Goal: Task Accomplishment & Management: Manage account settings

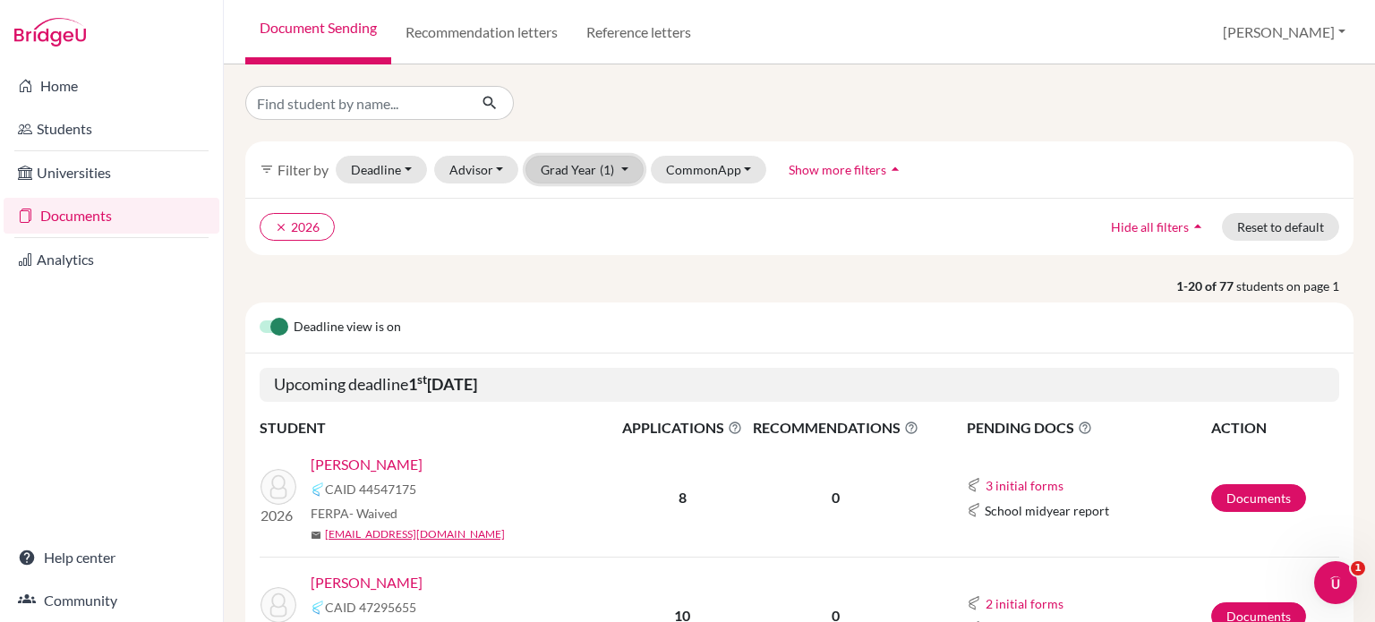
click at [553, 164] on button "Grad Year (1)" at bounding box center [584, 170] width 118 height 28
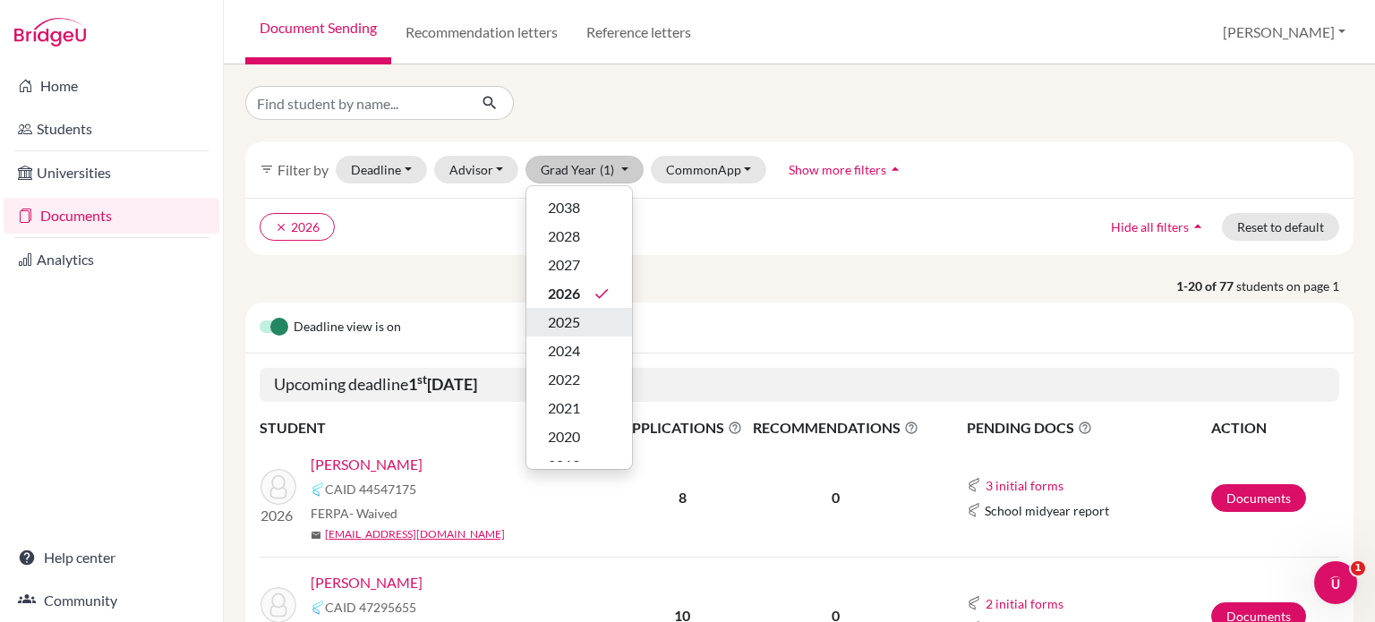
click at [551, 313] on span "2025" at bounding box center [564, 321] width 32 height 21
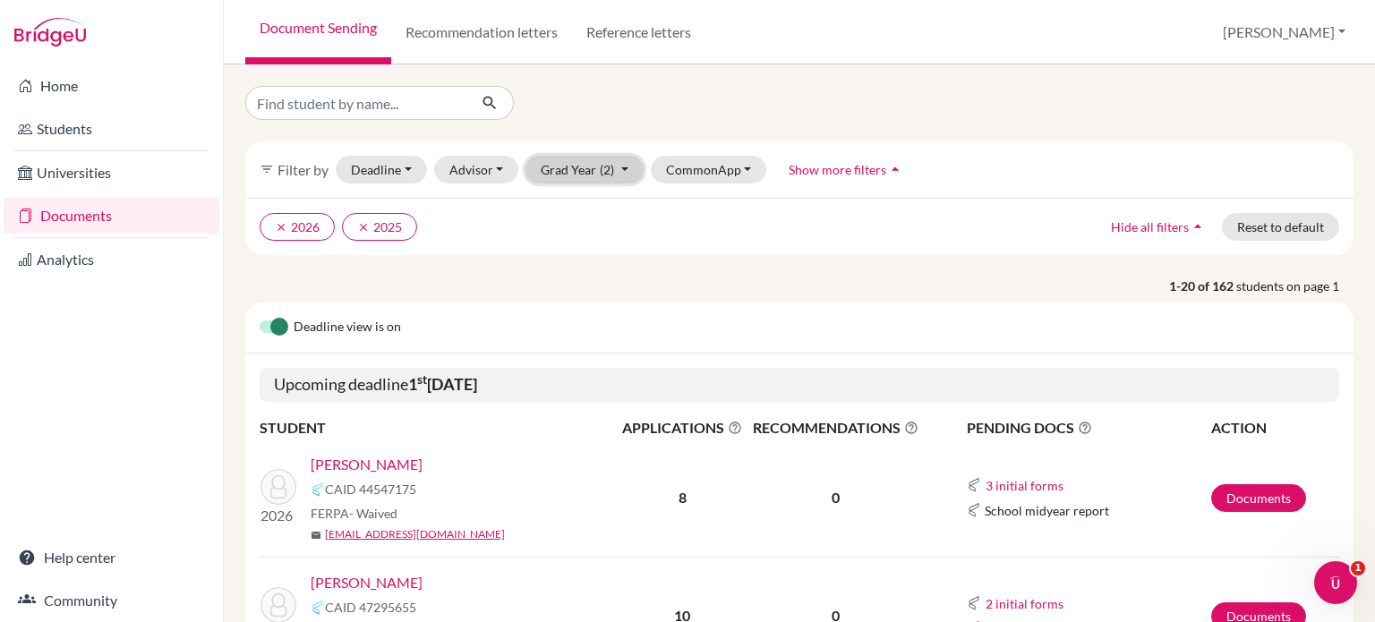
click at [594, 164] on button "Grad Year (2)" at bounding box center [584, 170] width 118 height 28
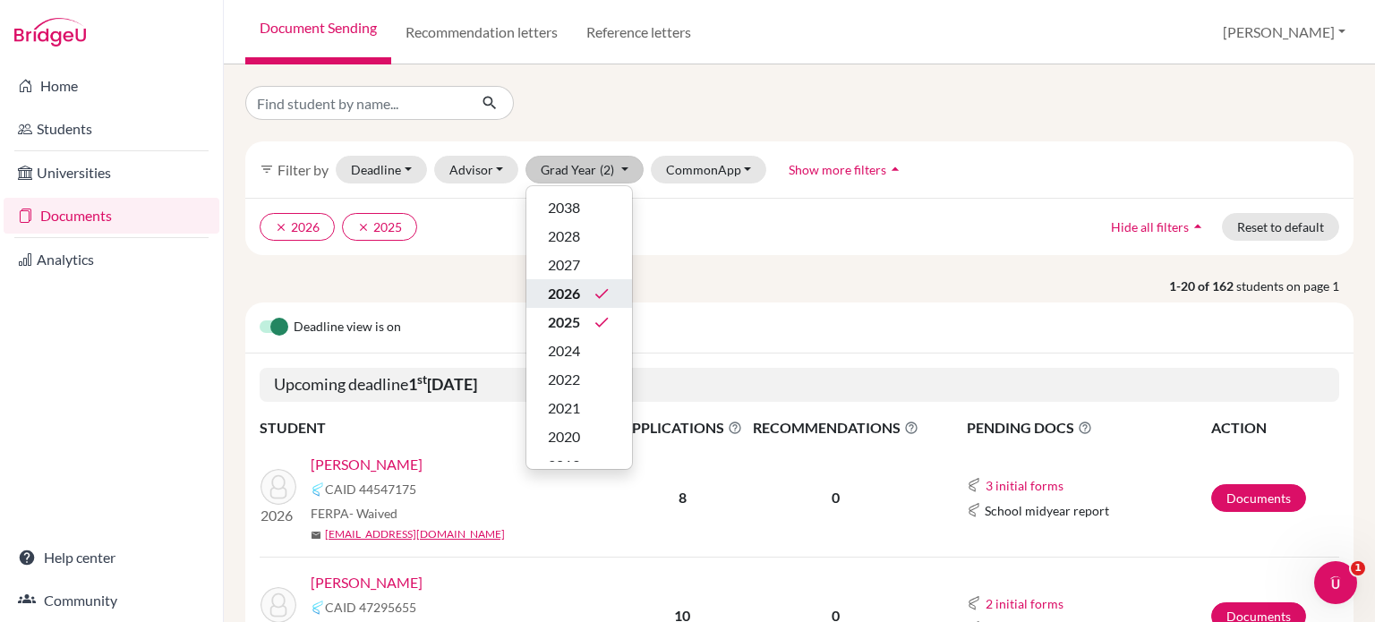
click at [560, 293] on span "2026" at bounding box center [564, 293] width 32 height 21
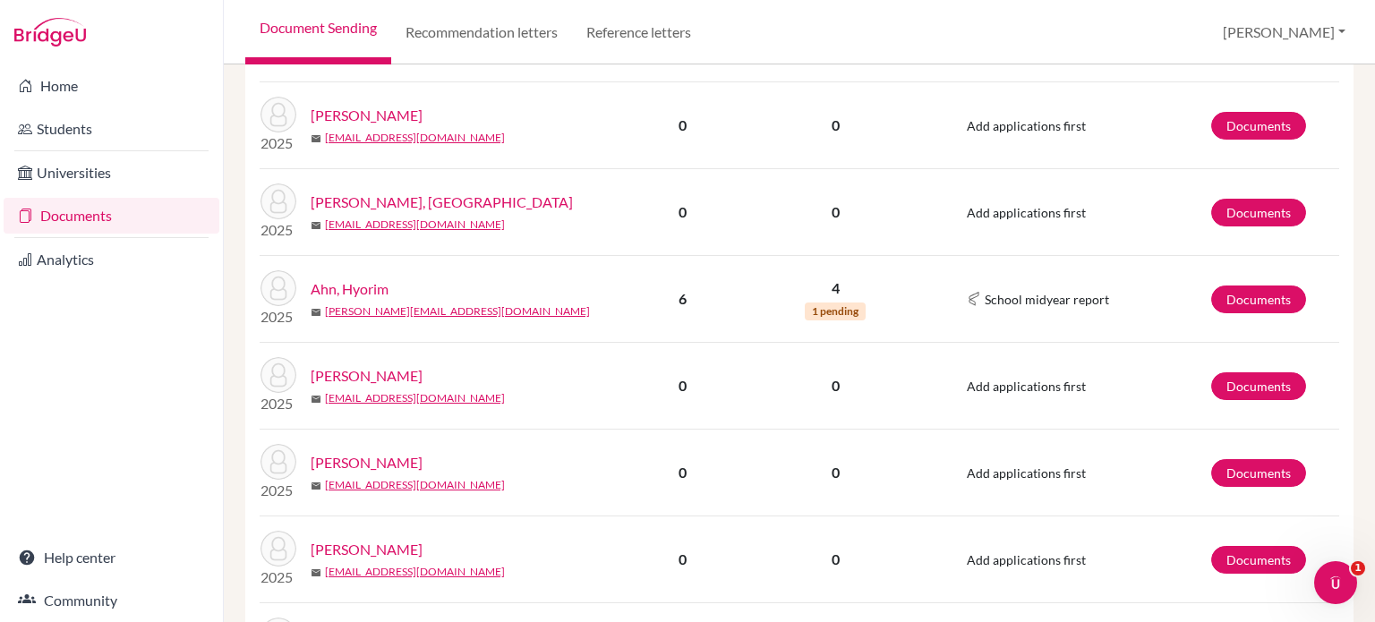
scroll to position [1802, 0]
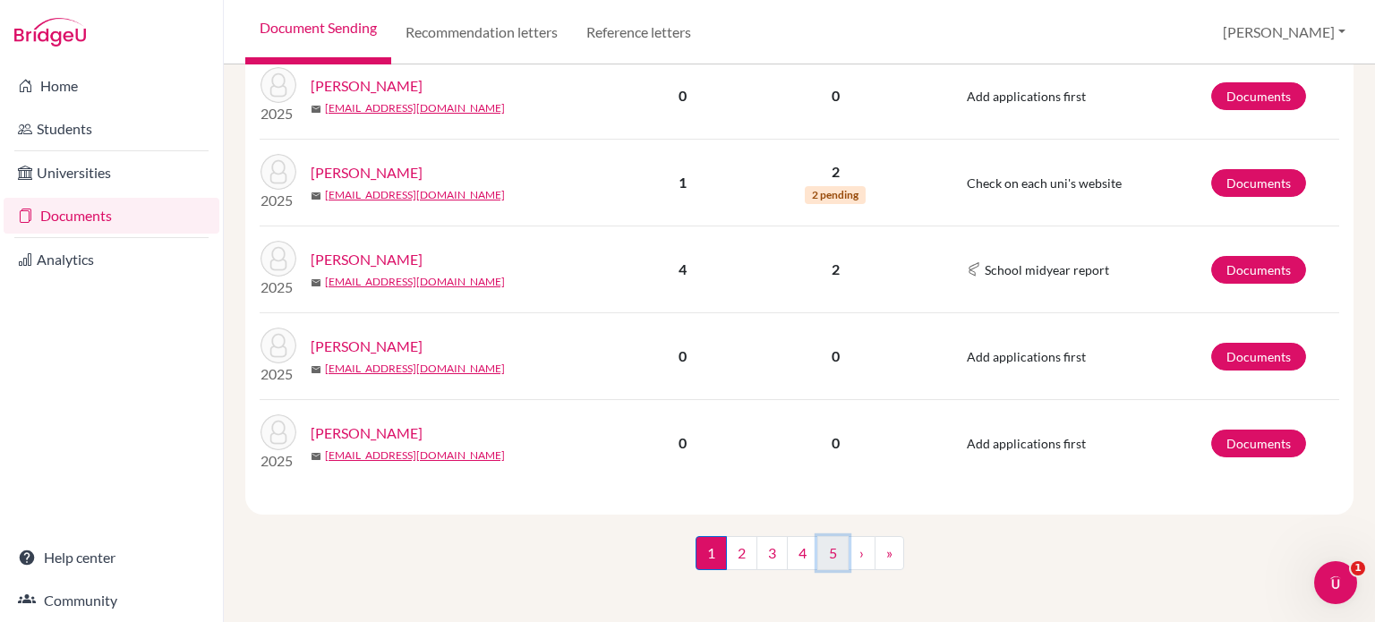
click at [820, 553] on link "5" at bounding box center [832, 553] width 31 height 34
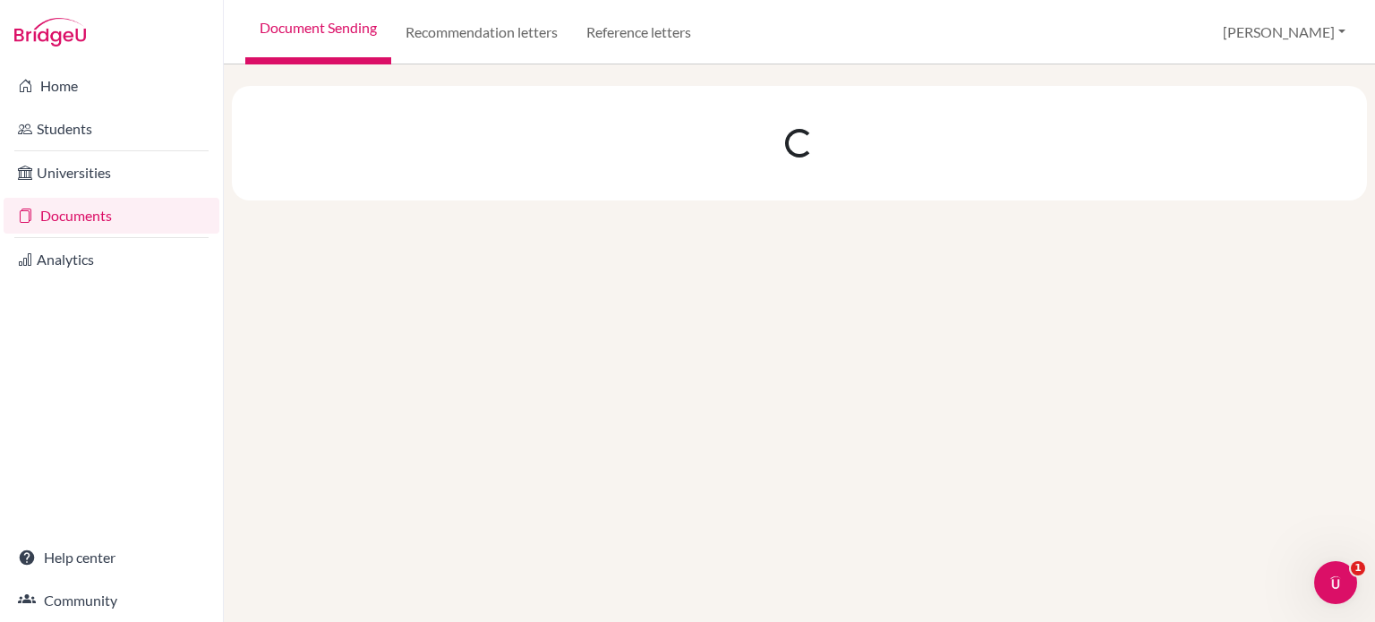
scroll to position [0, 0]
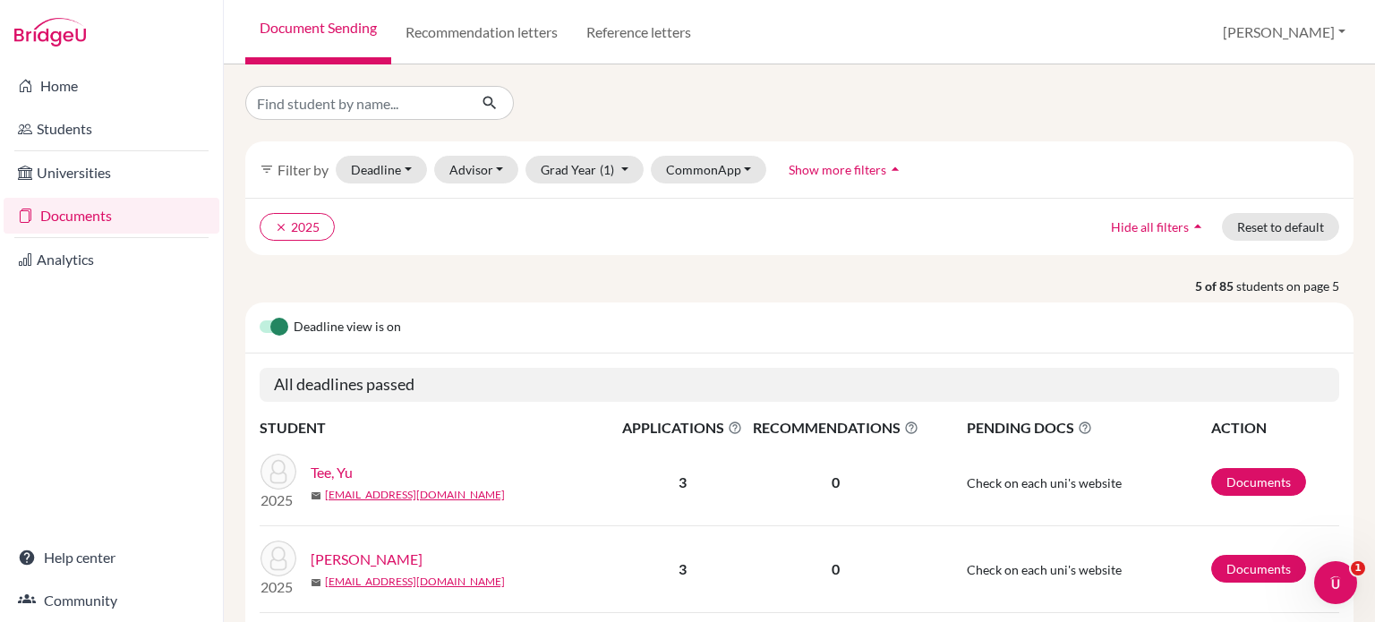
scroll to position [389, 0]
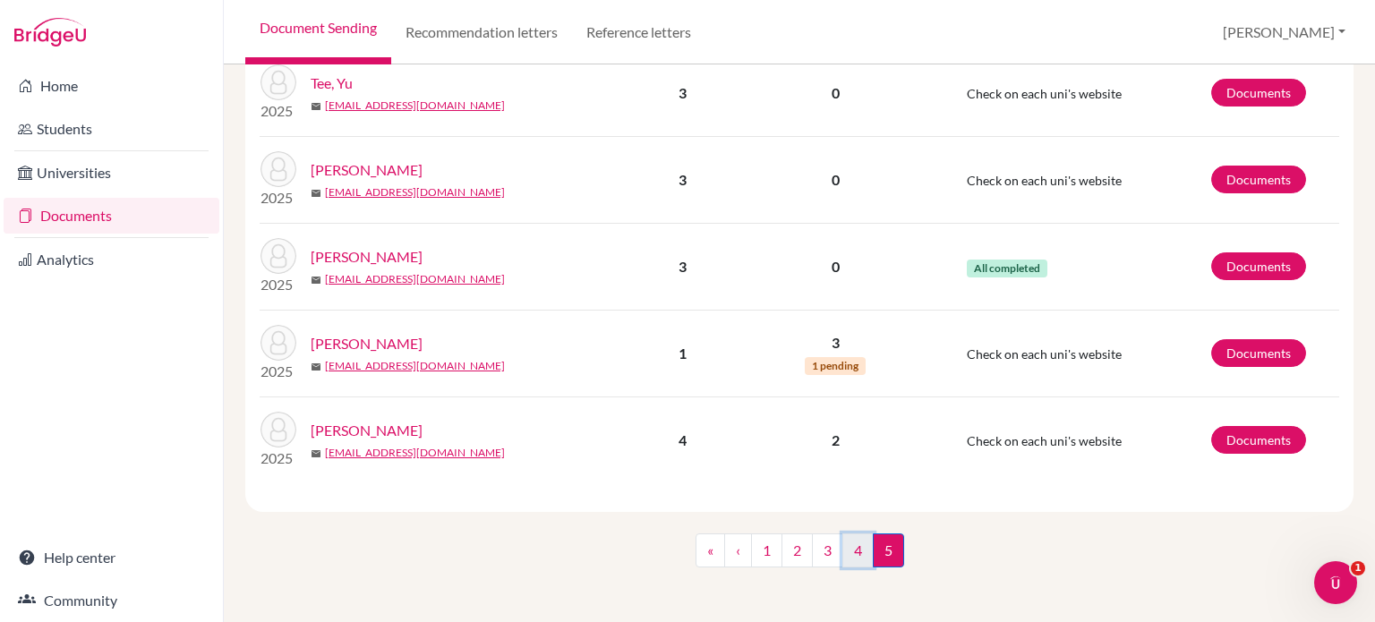
click at [856, 545] on link "4" at bounding box center [857, 550] width 31 height 34
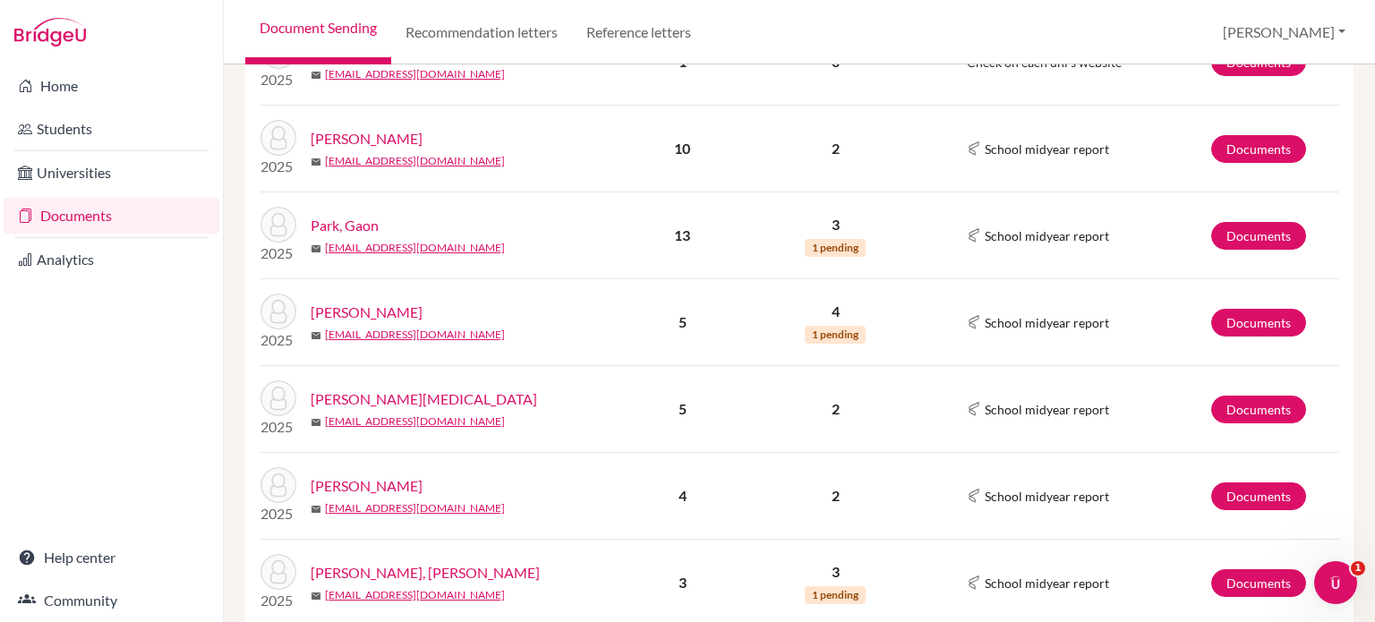
scroll to position [1415, 0]
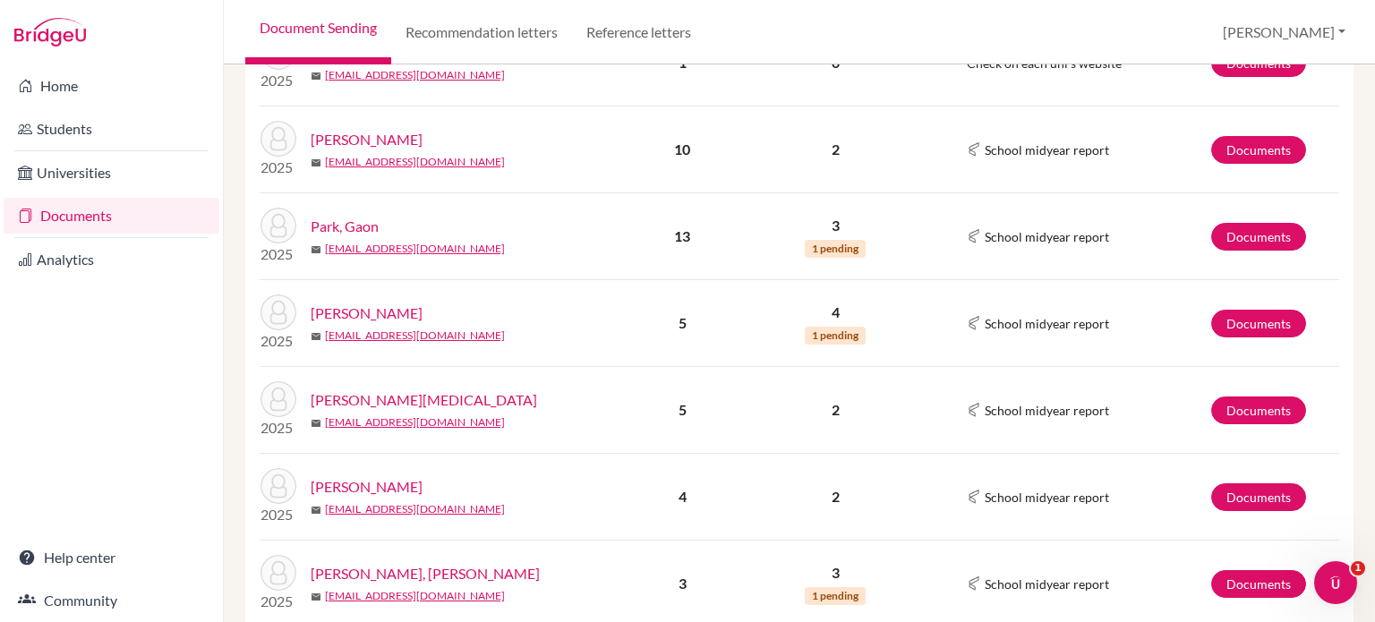
click at [383, 307] on link "[PERSON_NAME]" at bounding box center [367, 313] width 112 height 21
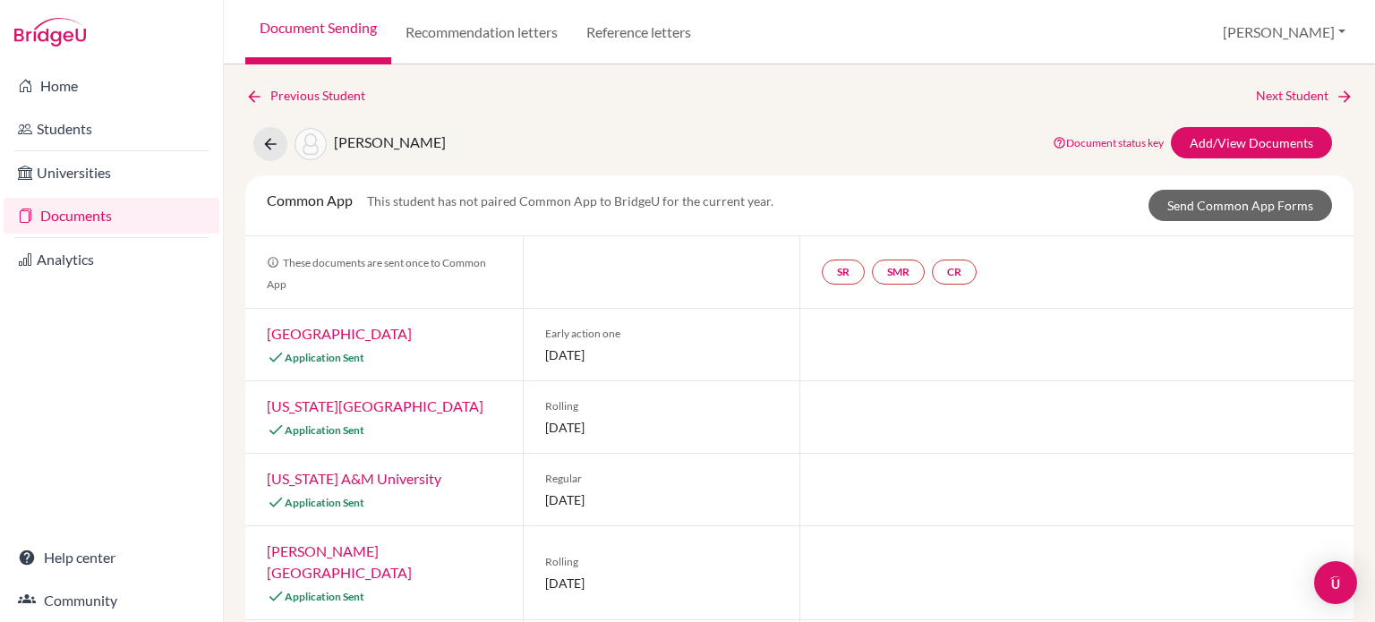
scroll to position [67, 0]
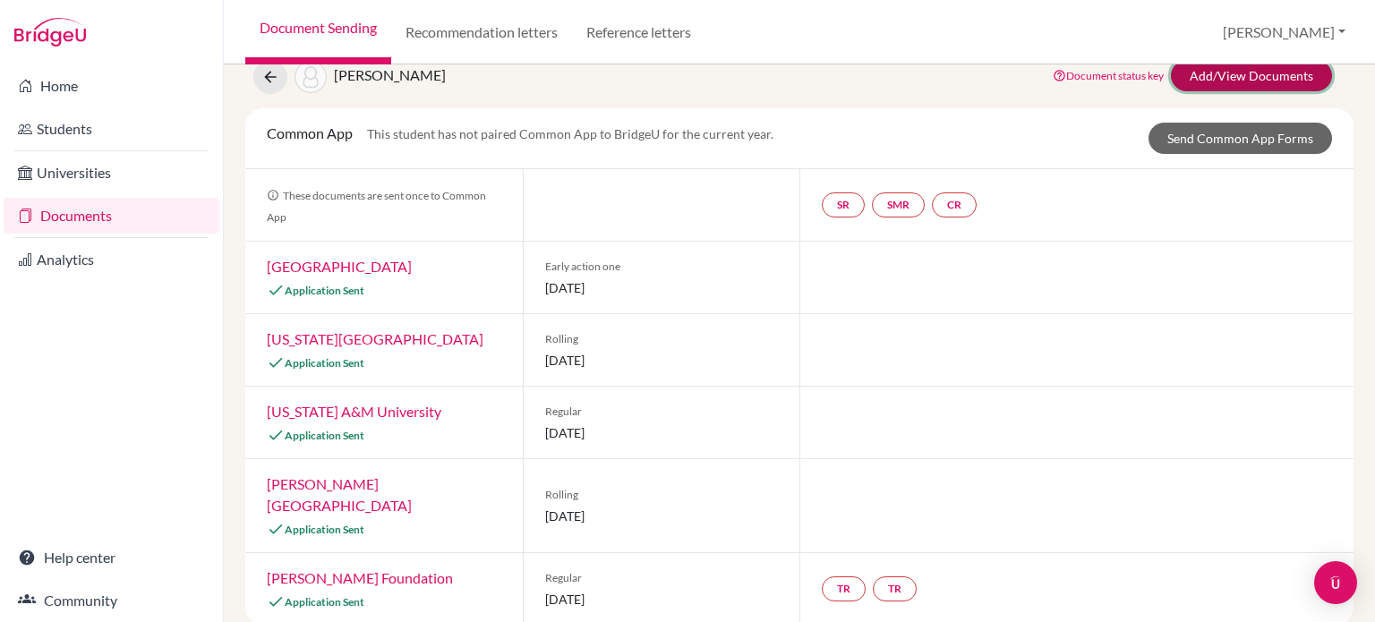
click at [1216, 89] on link "Add/View Documents" at bounding box center [1251, 75] width 161 height 31
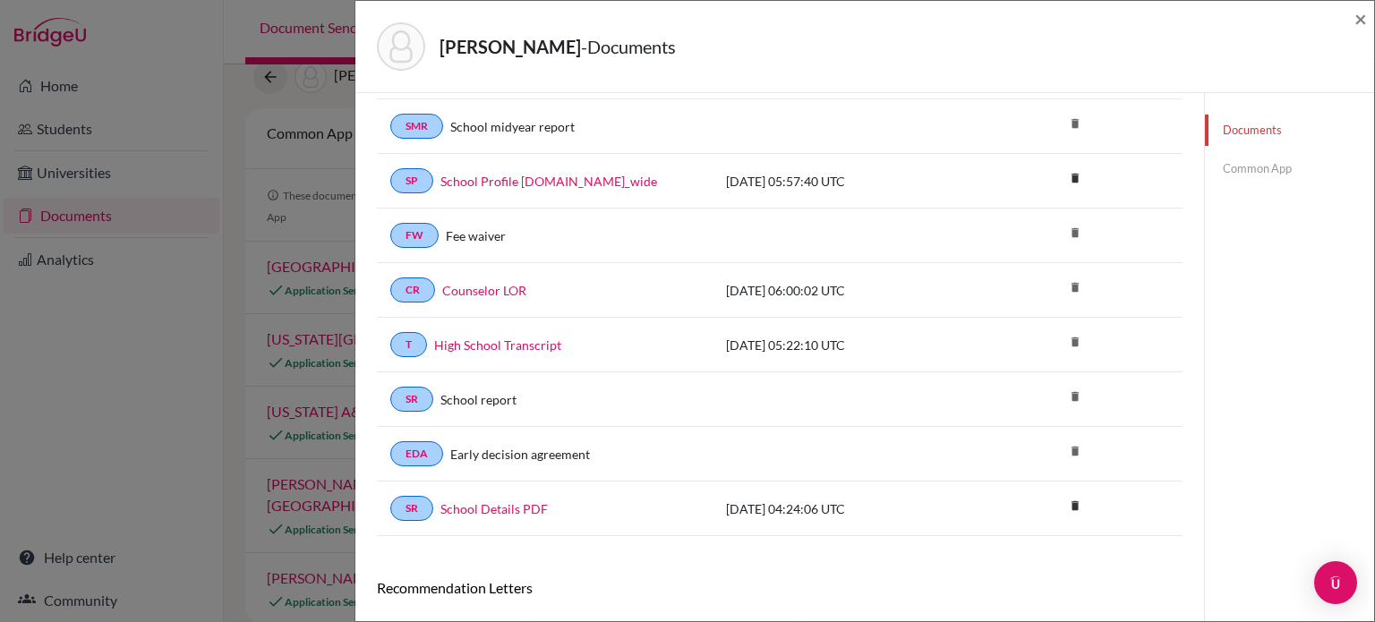
scroll to position [143, 0]
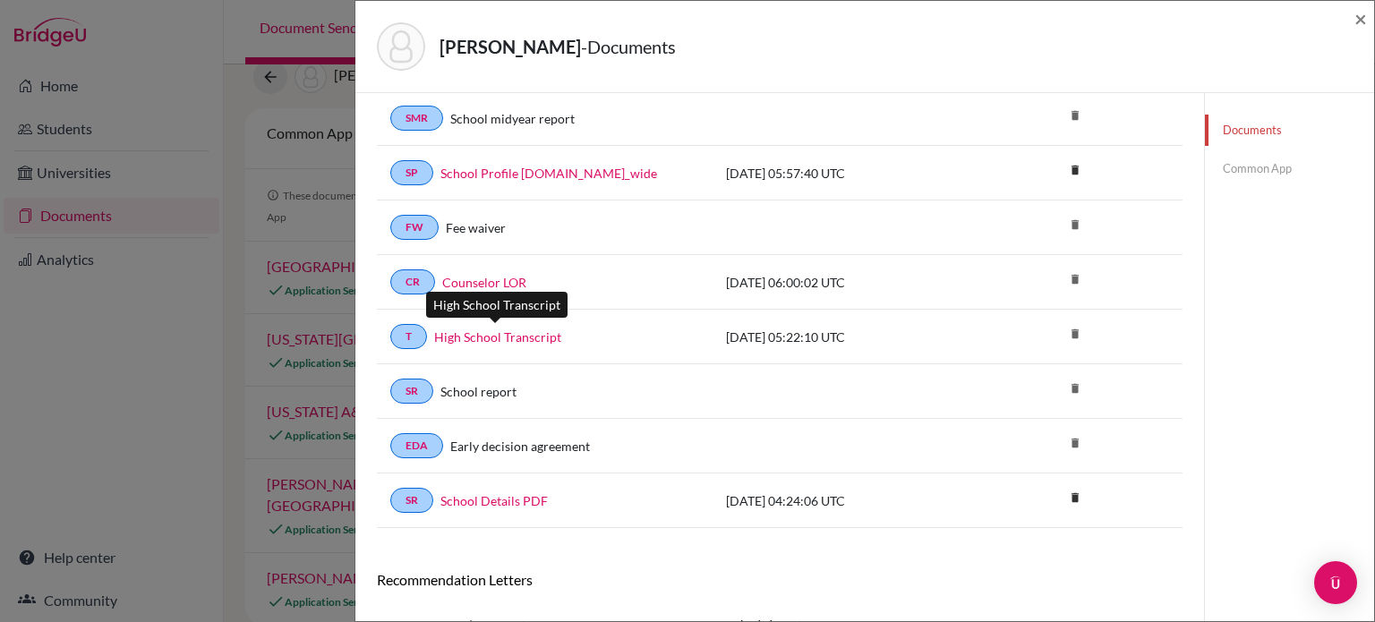
click at [528, 340] on link "High School Transcript" at bounding box center [497, 337] width 127 height 19
